Goal: Task Accomplishment & Management: Complete application form

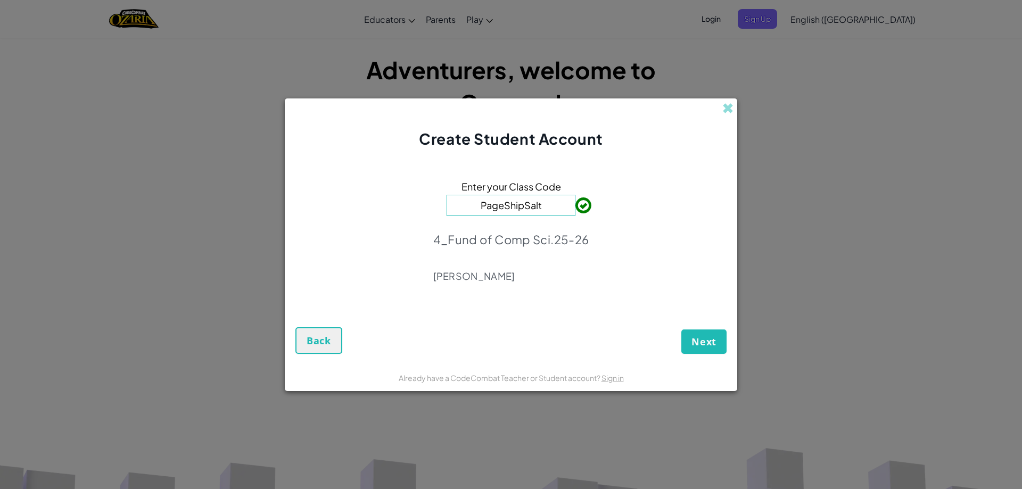
click at [705, 310] on div "Next Back" at bounding box center [510, 331] width 431 height 45
click at [702, 346] on span "Next" at bounding box center [703, 341] width 25 height 13
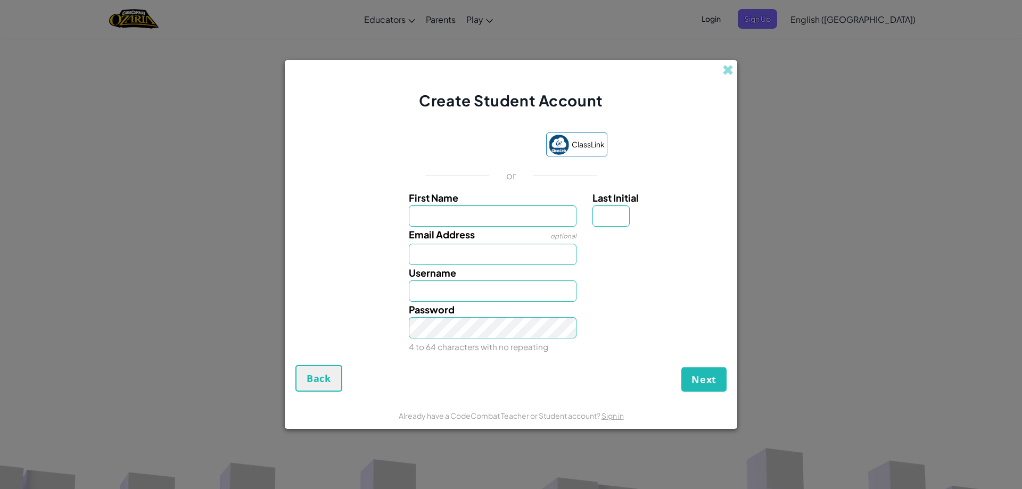
click at [506, 133] on div "ClassLink" at bounding box center [511, 146] width 193 height 26
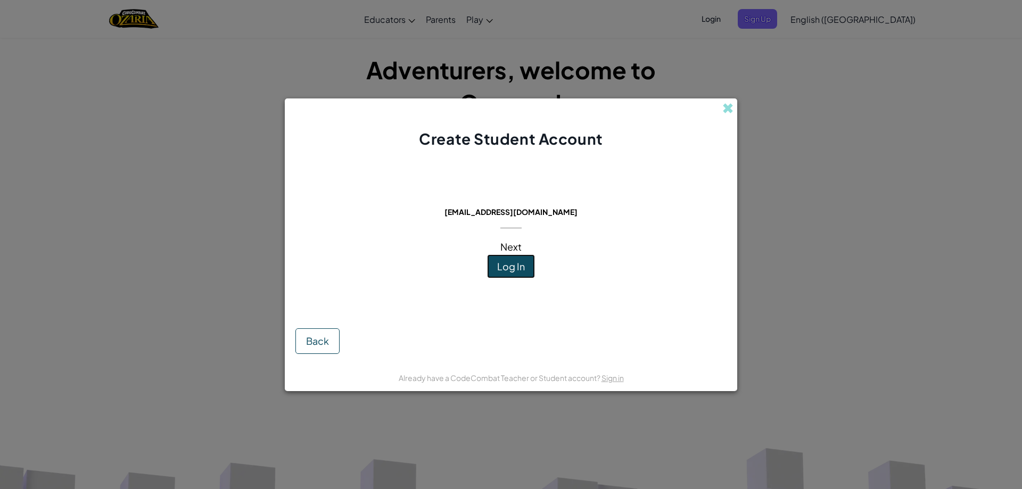
click at [523, 270] on span "Log In" at bounding box center [511, 266] width 28 height 12
